Goal: Use online tool/utility: Utilize a website feature to perform a specific function

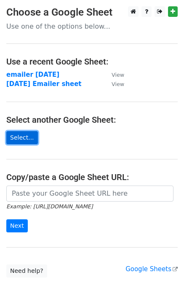
click at [28, 140] on link "Select..." at bounding box center [22, 137] width 32 height 13
click at [26, 137] on link "Select..." at bounding box center [22, 137] width 32 height 13
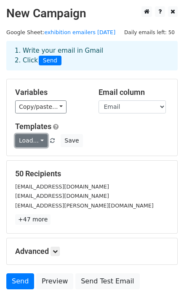
click at [35, 140] on link "Load..." at bounding box center [31, 140] width 32 height 13
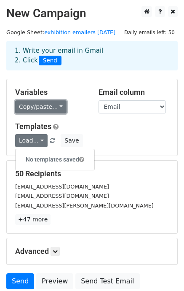
click at [57, 106] on link "Copy/paste..." at bounding box center [40, 106] width 51 height 13
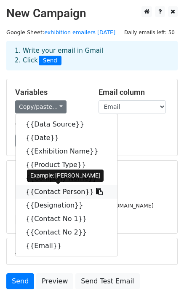
click at [43, 193] on link "{{Contact Person}}" at bounding box center [67, 191] width 102 height 13
